Goal: Find specific page/section: Find specific page/section

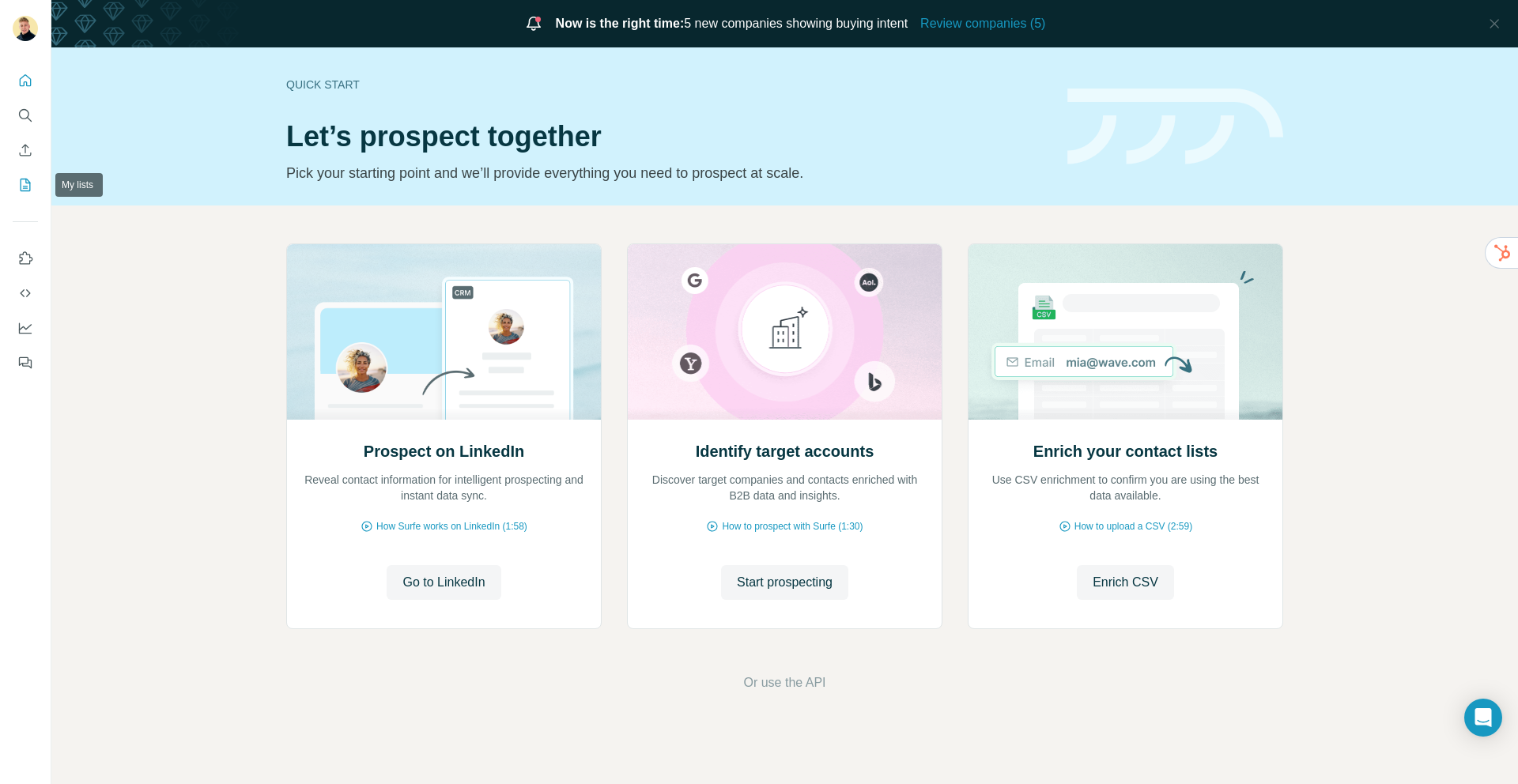
click at [12, 181] on button "My lists" at bounding box center [25, 185] width 26 height 28
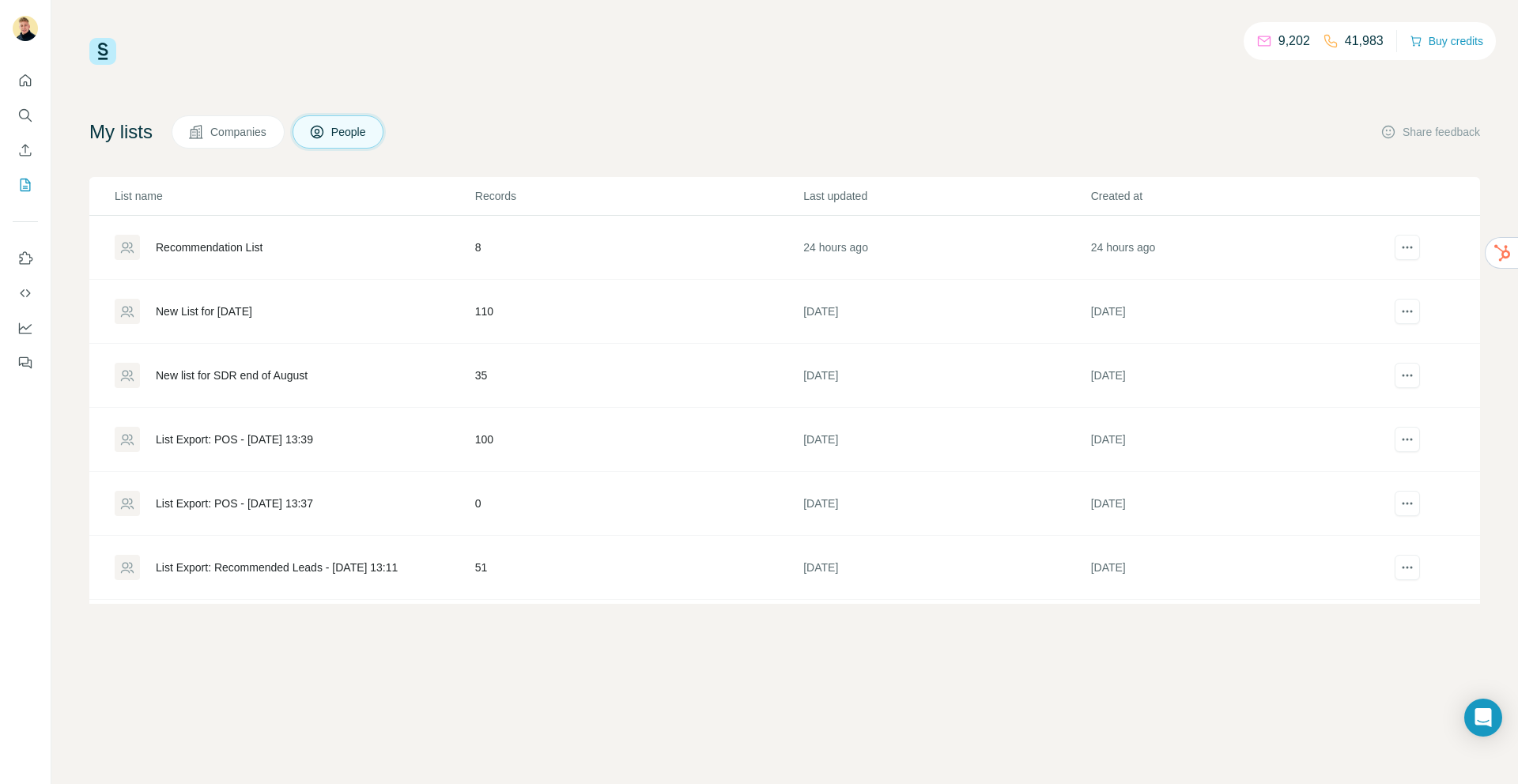
click at [204, 245] on div "Recommendation List" at bounding box center [209, 247] width 107 height 16
click at [217, 120] on button "Companies" at bounding box center [228, 132] width 113 height 33
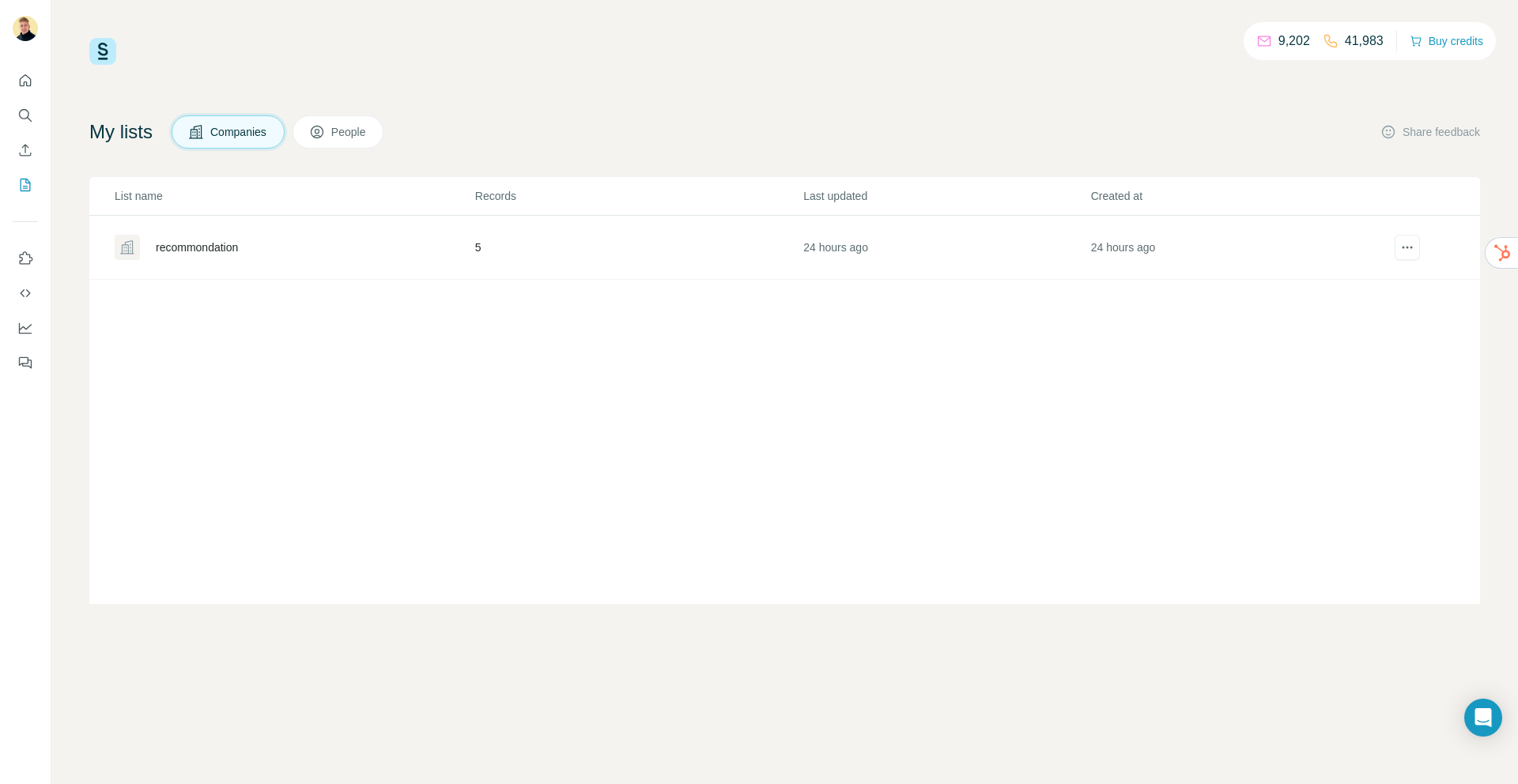
click at [219, 249] on div "recommondation" at bounding box center [196, 247] width 82 height 16
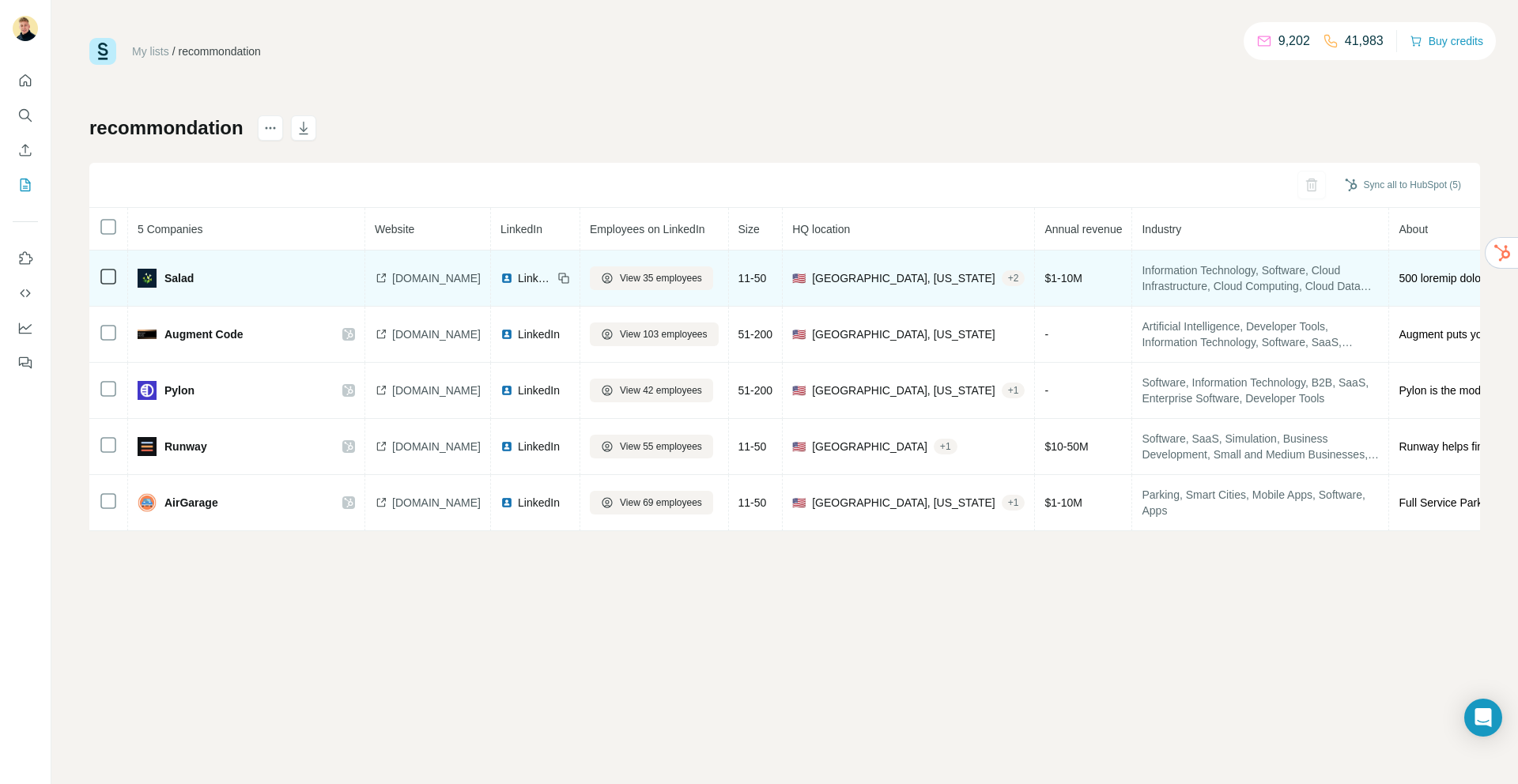
drag, startPoint x: 235, startPoint y: 242, endPoint x: 242, endPoint y: 278, distance: 36.7
click at [236, 248] on th "5 Companies" at bounding box center [247, 228] width 237 height 43
click at [242, 277] on div "Salad" at bounding box center [231, 278] width 189 height 19
click at [238, 274] on div "Salad" at bounding box center [231, 278] width 189 height 19
drag, startPoint x: 238, startPoint y: 274, endPoint x: 247, endPoint y: 275, distance: 9.1
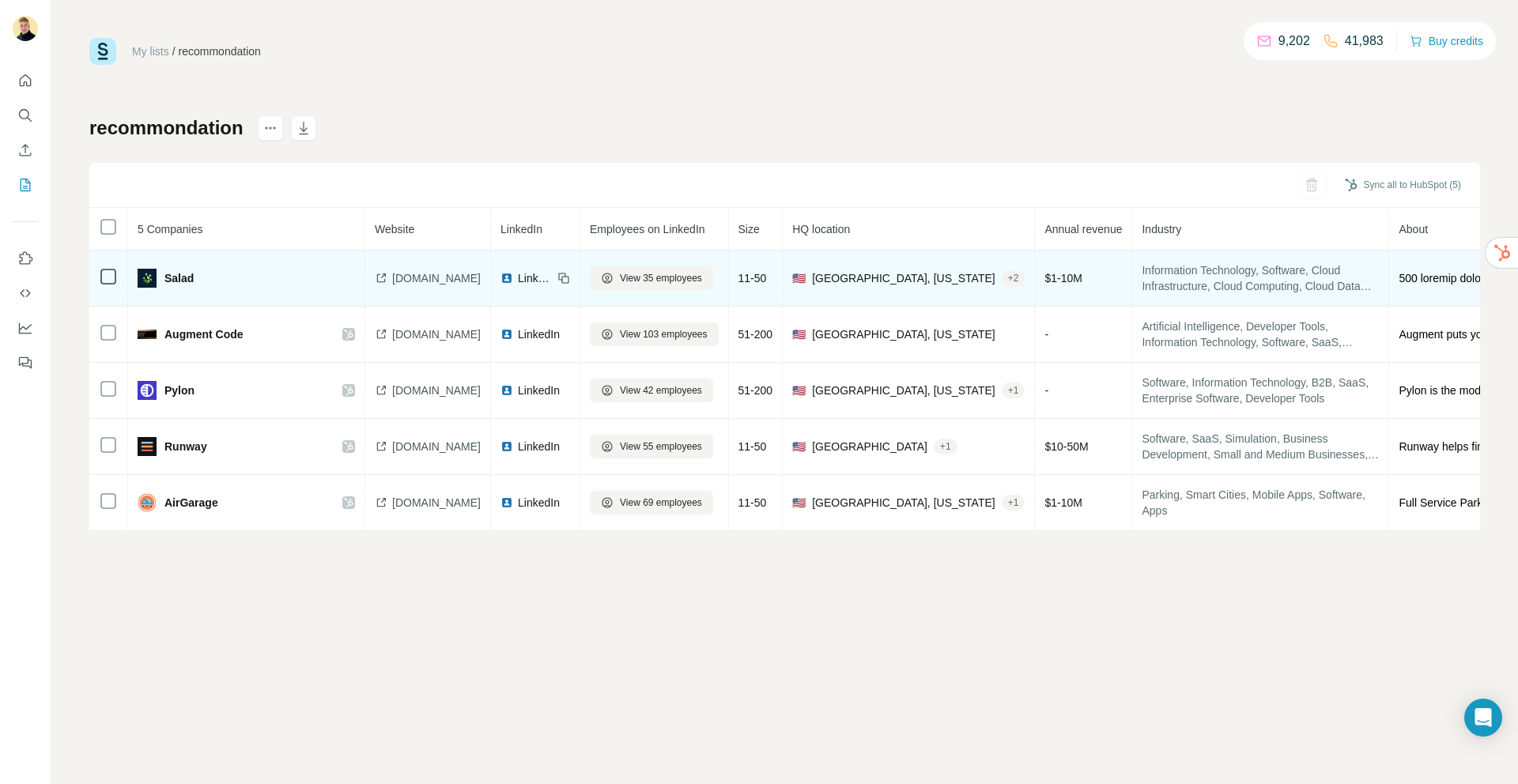
click at [242, 273] on div "Salad" at bounding box center [231, 278] width 189 height 19
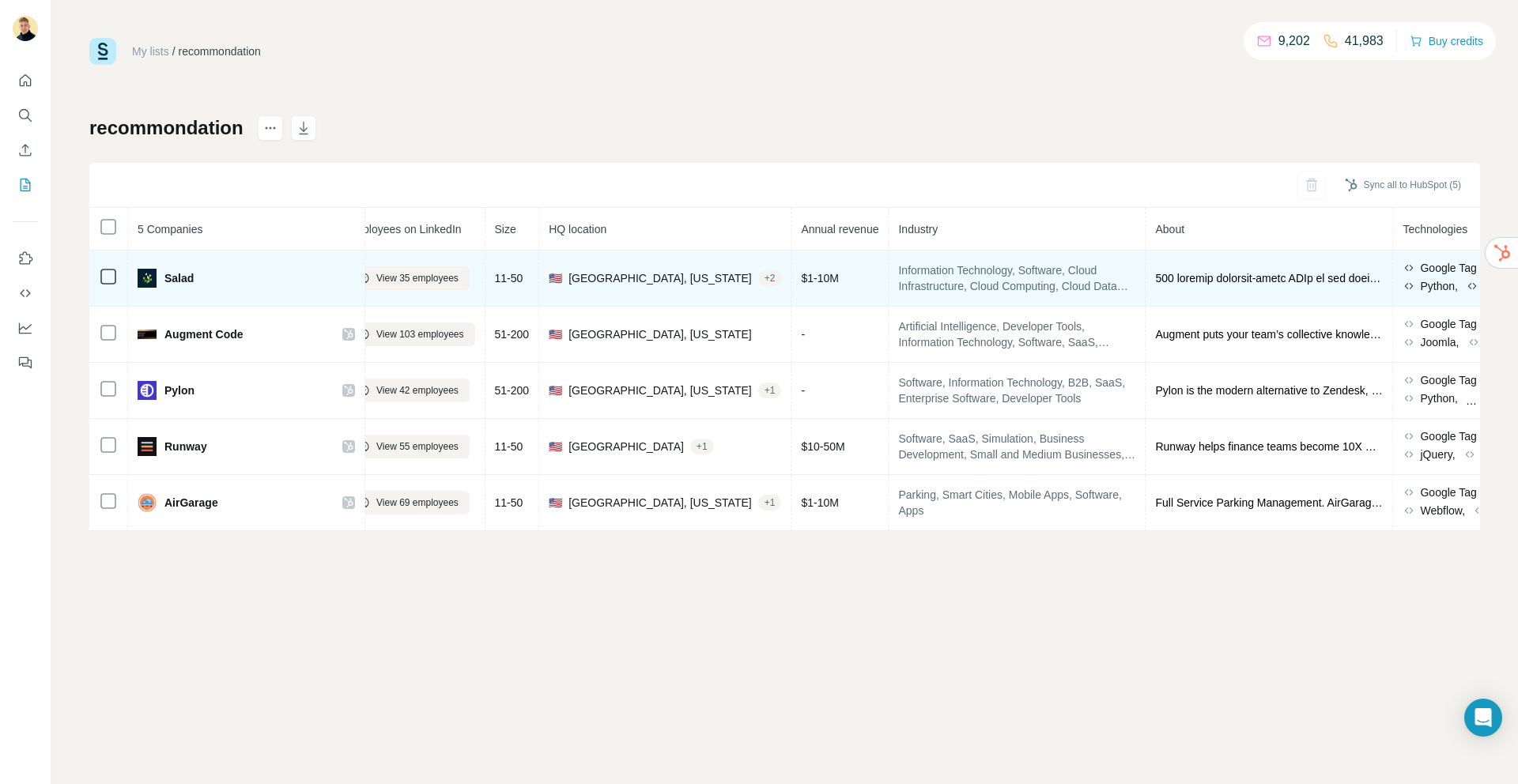
scroll to position [0, 316]
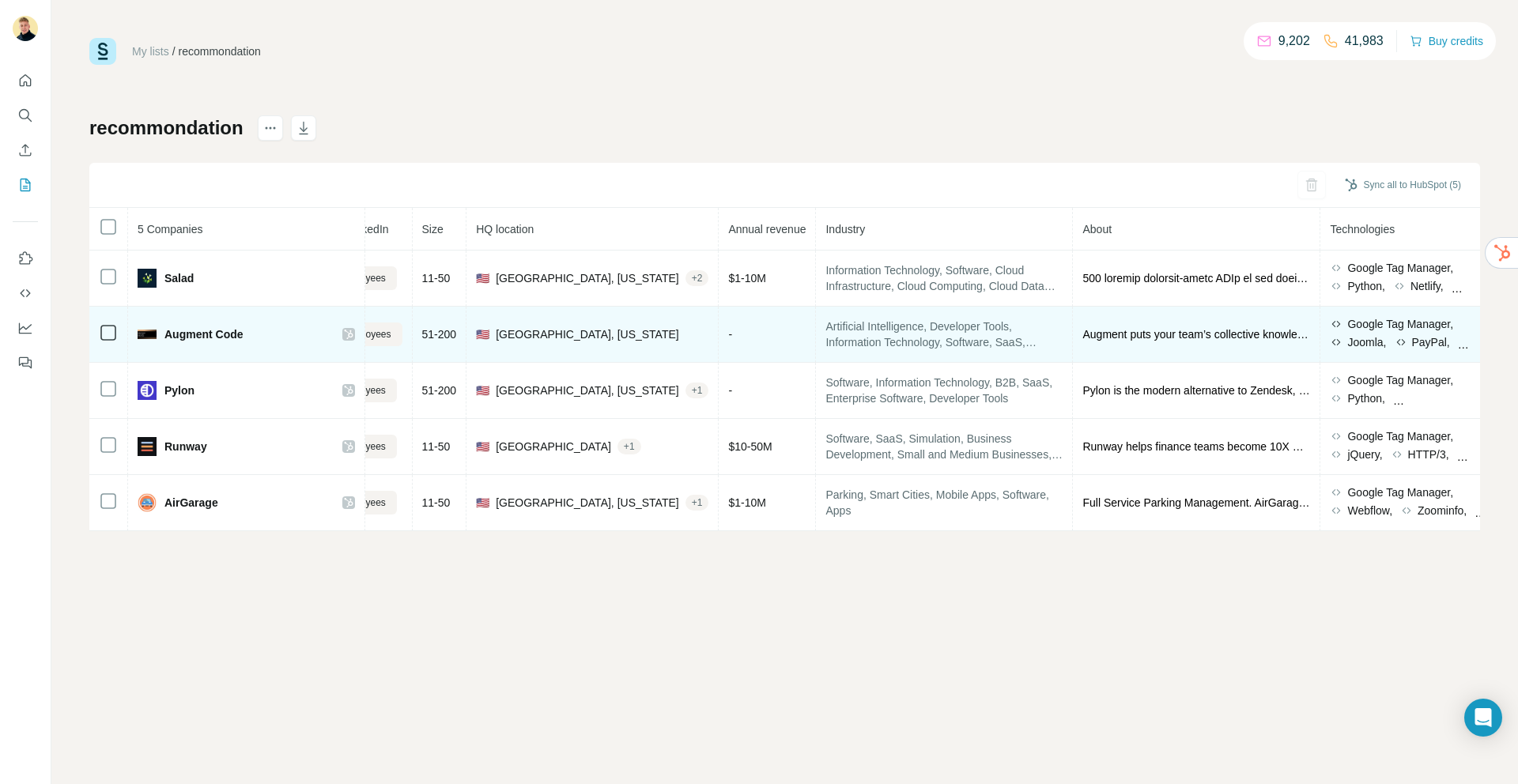
drag, startPoint x: 199, startPoint y: 337, endPoint x: 217, endPoint y: 340, distance: 18.2
click at [199, 337] on span "Augment Code" at bounding box center [203, 334] width 79 height 16
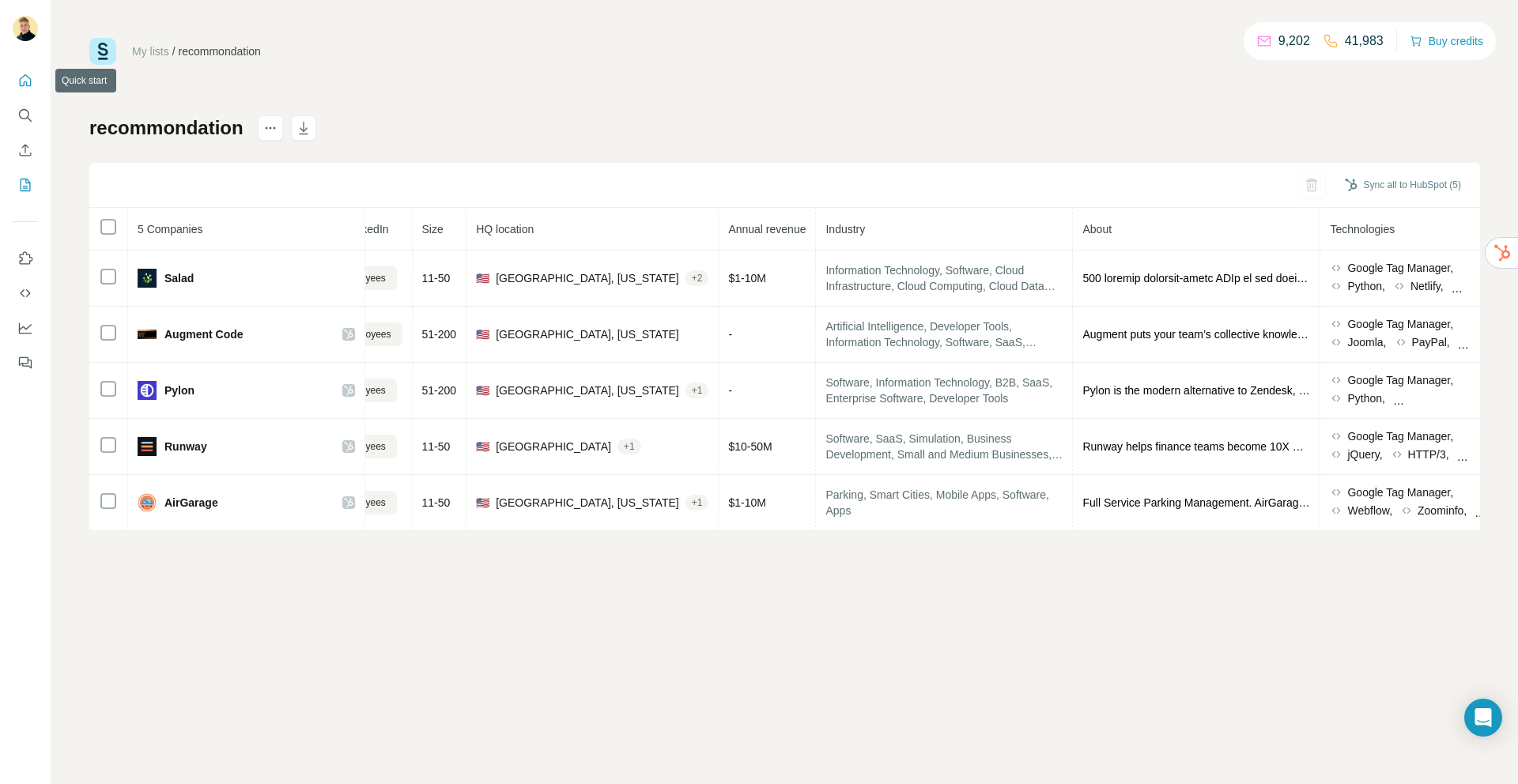
click at [20, 82] on icon "Quick start" at bounding box center [26, 80] width 12 height 12
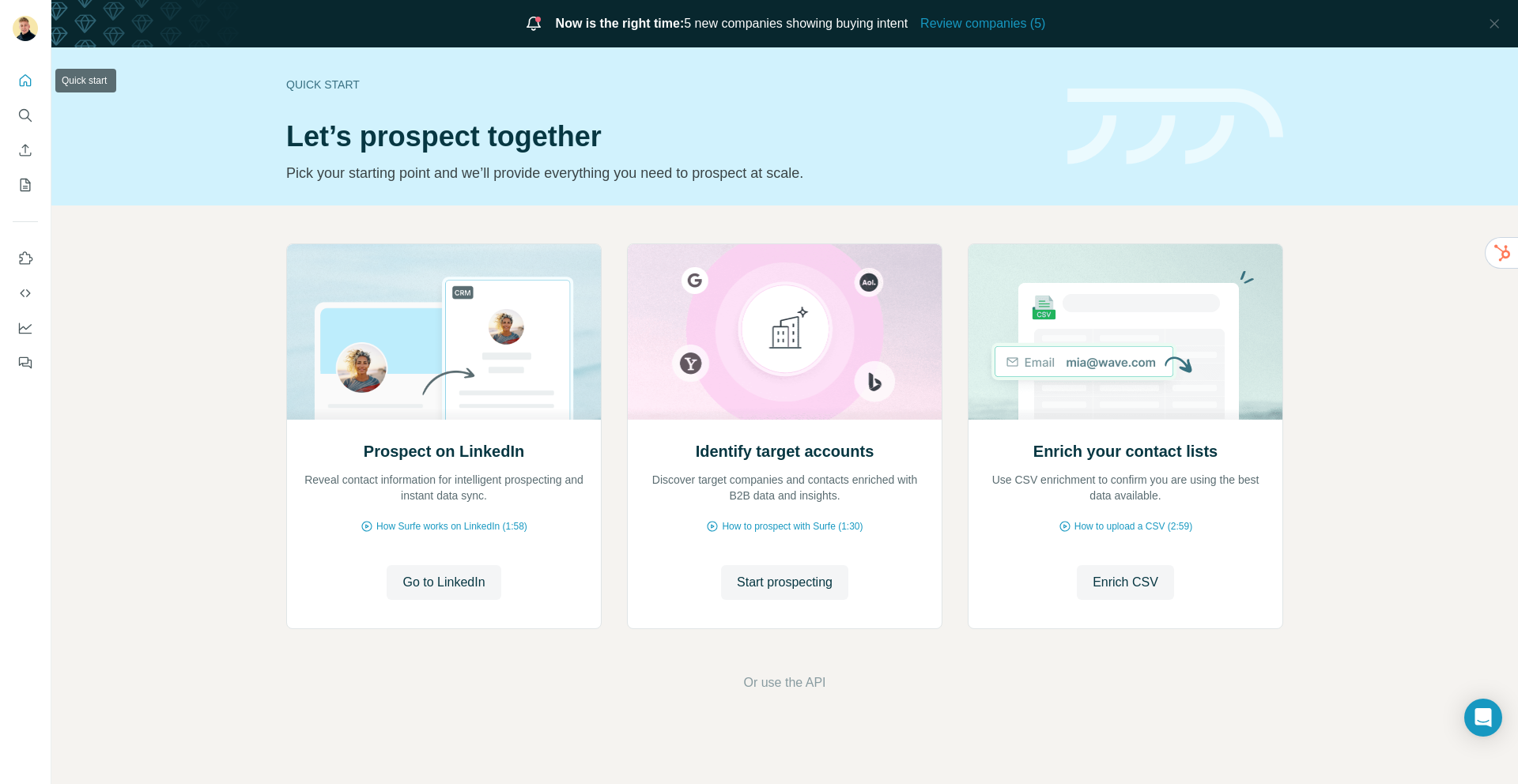
click at [15, 81] on button "Quick start" at bounding box center [25, 81] width 26 height 28
click at [980, 22] on span "Review companies (5)" at bounding box center [982, 24] width 125 height 19
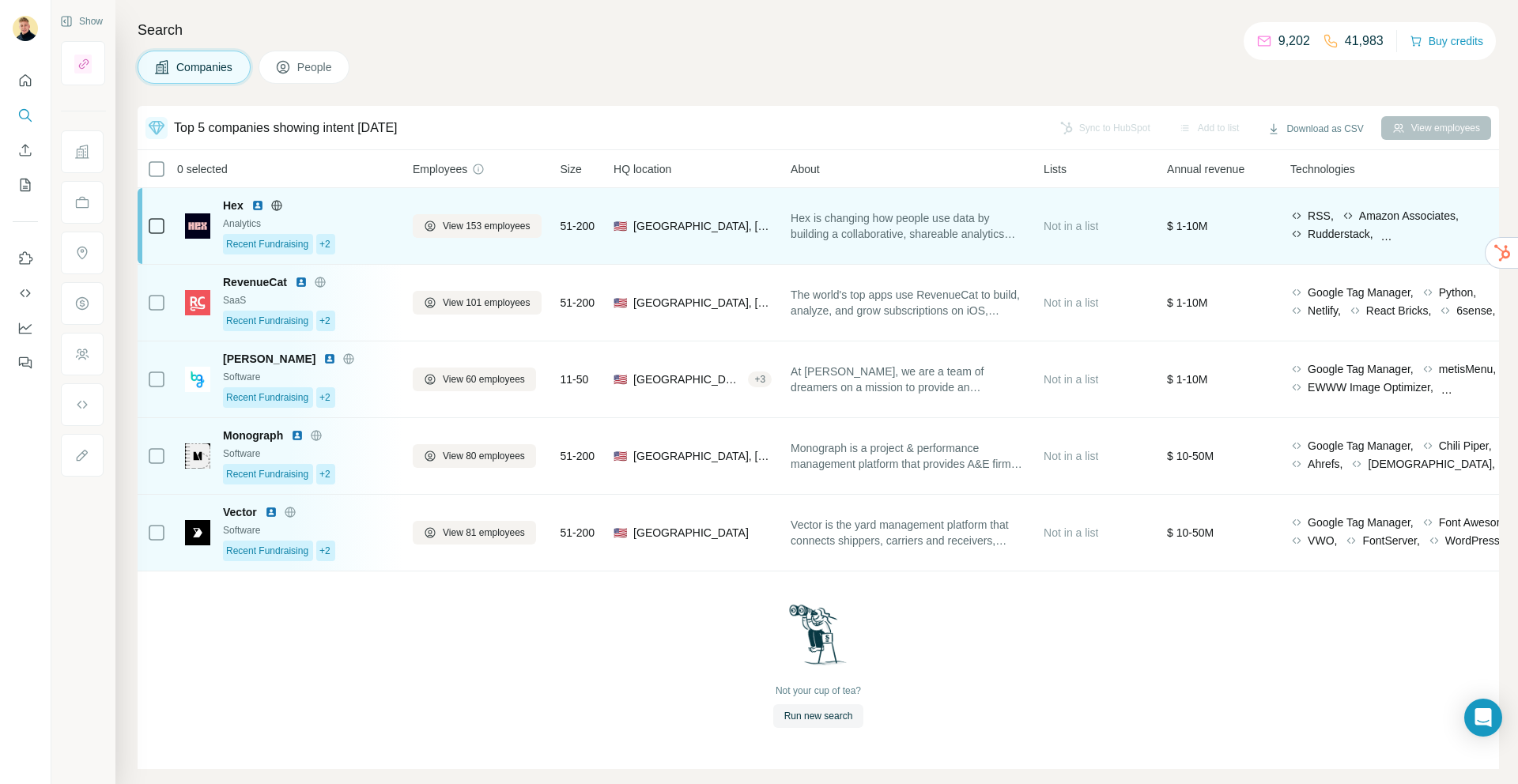
click at [429, 204] on div "View 153 employees" at bounding box center [477, 226] width 129 height 57
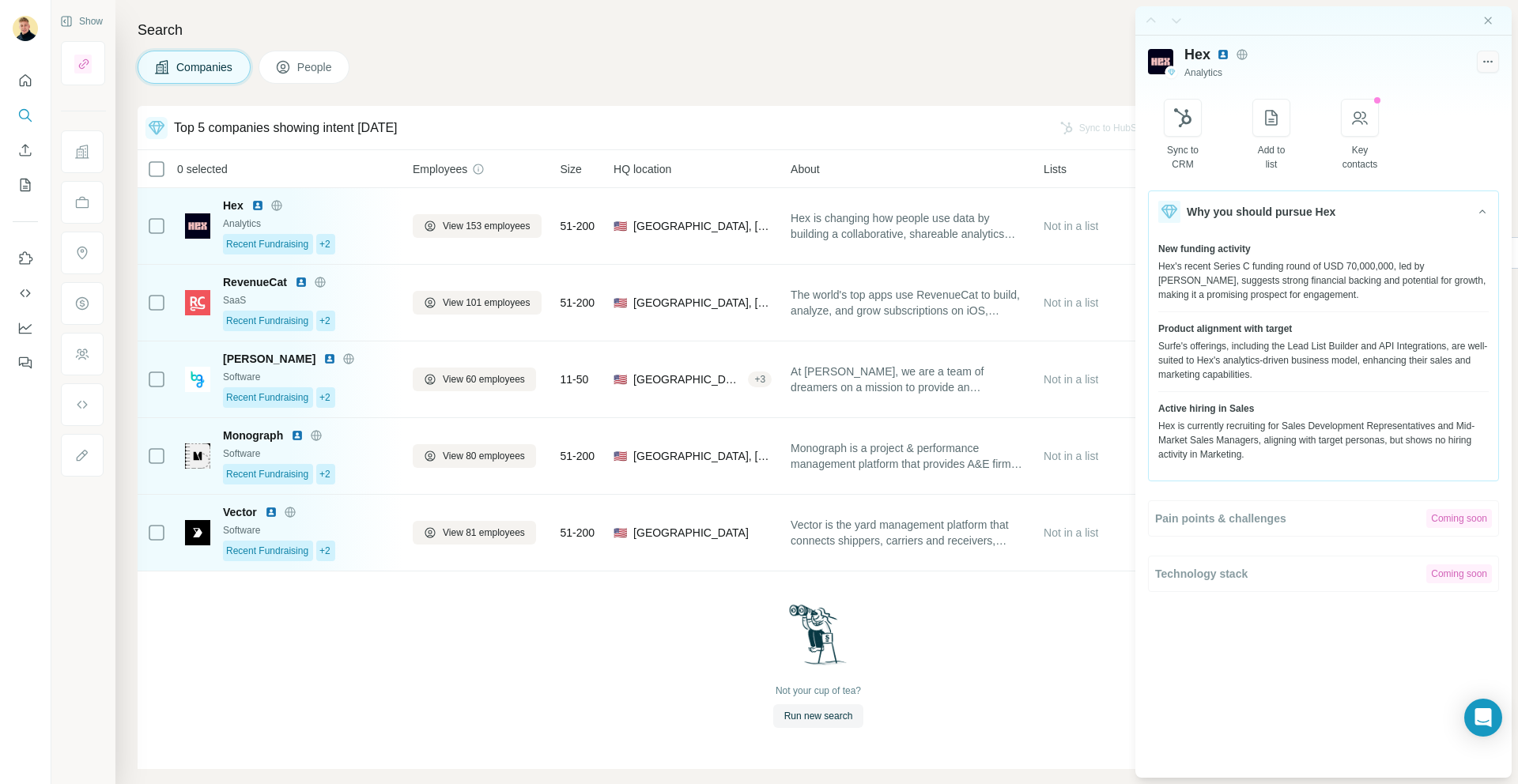
click at [1492, 54] on icon "button" at bounding box center [1487, 62] width 14 height 16
click at [1492, 16] on icon "Close side panel" at bounding box center [1487, 20] width 12 height 12
